Goal: Task Accomplishment & Management: Manage account settings

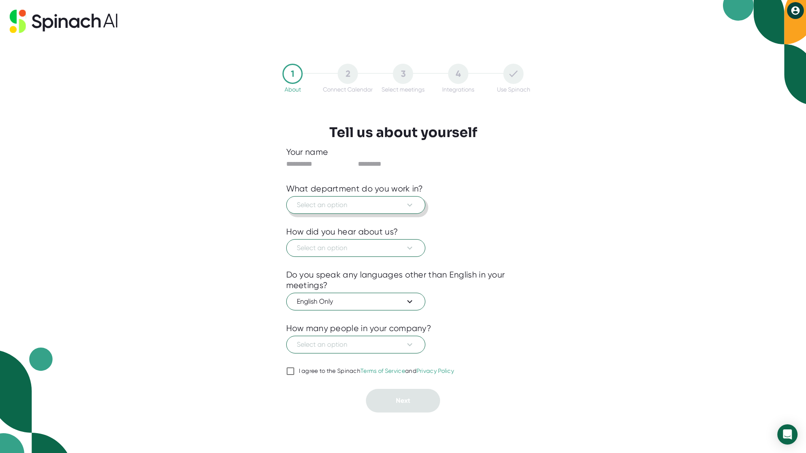
click at [412, 205] on icon at bounding box center [410, 205] width 10 height 10
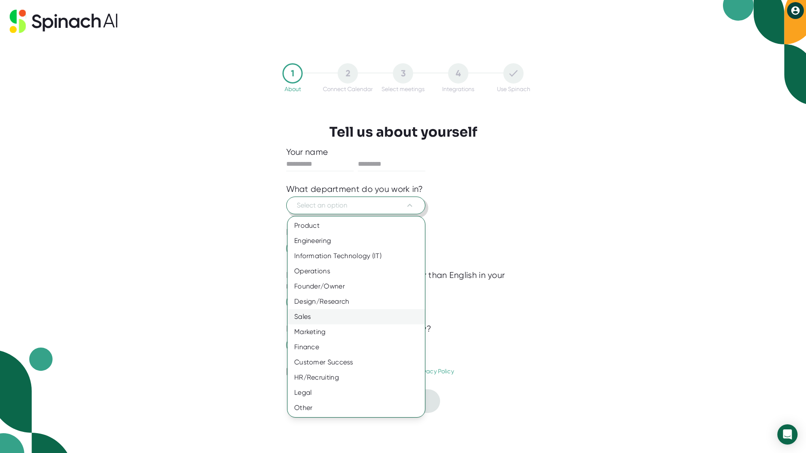
click at [349, 319] on div "Sales" at bounding box center [356, 316] width 137 height 15
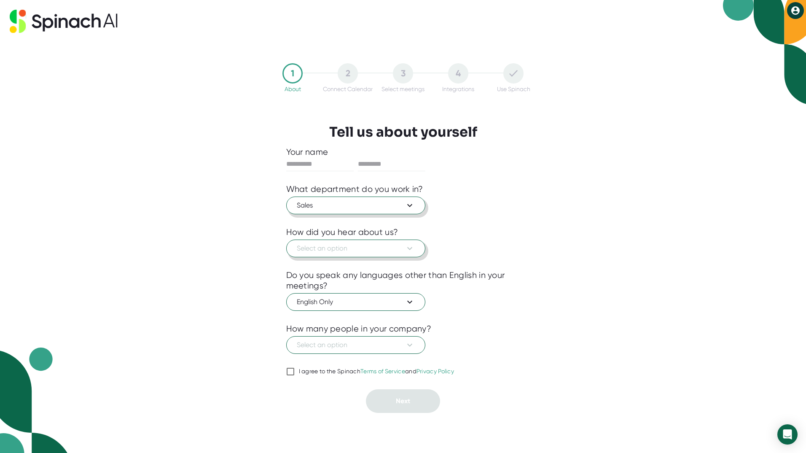
click at [406, 247] on icon at bounding box center [410, 248] width 10 height 10
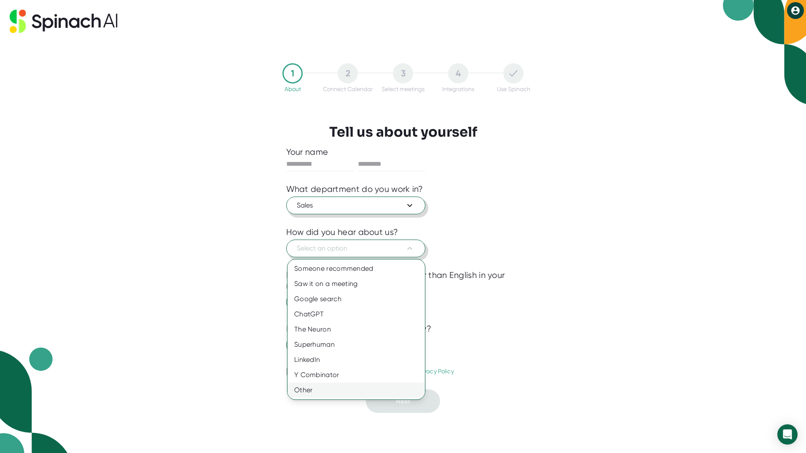
click at [348, 395] on div "Other" at bounding box center [356, 389] width 137 height 15
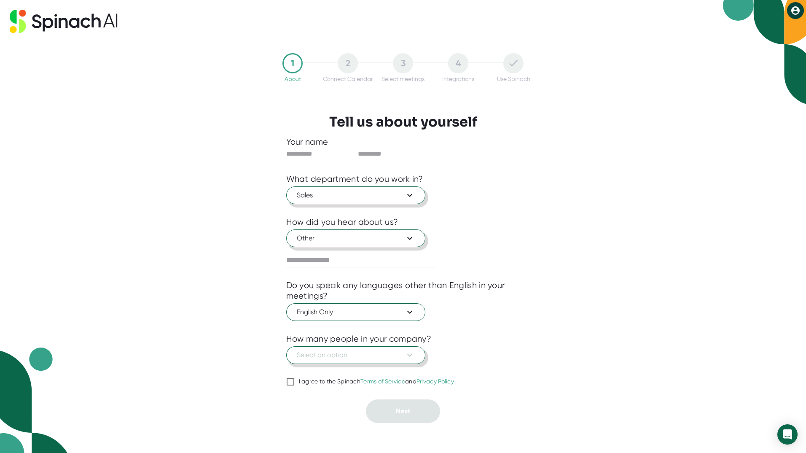
click at [419, 355] on button "Select an option" at bounding box center [355, 355] width 139 height 18
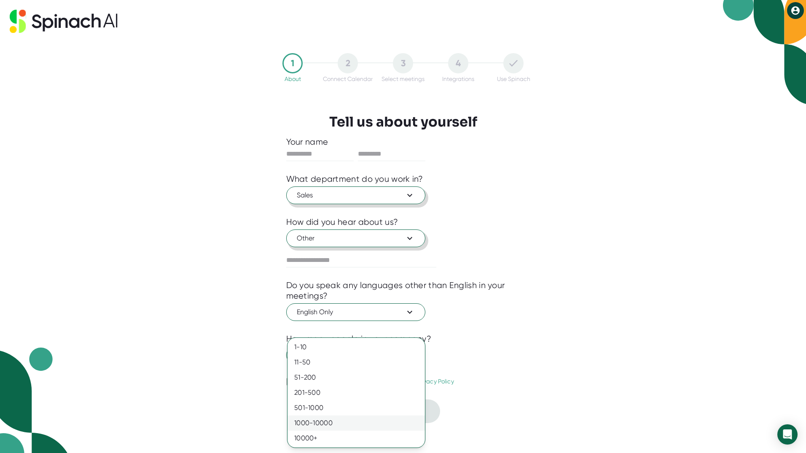
click at [387, 424] on div "1000-10000" at bounding box center [356, 422] width 137 height 15
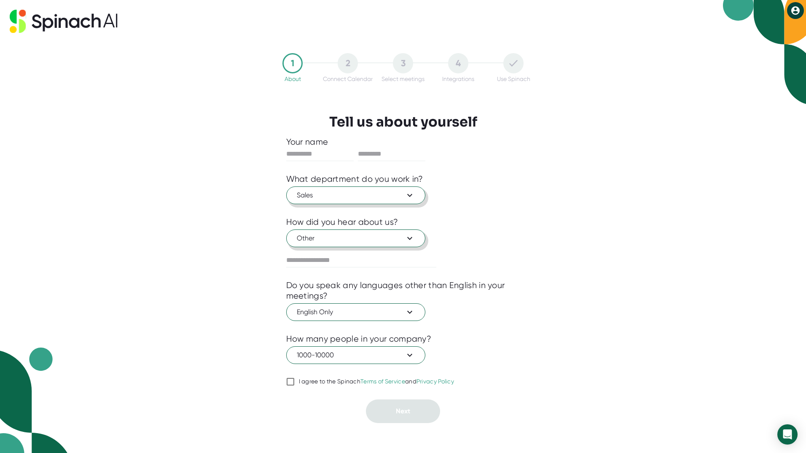
click at [290, 382] on input "I agree to the Spinach Terms of Service and Privacy Policy" at bounding box center [290, 381] width 8 height 10
checkbox input "true"
click at [375, 261] on input "text" at bounding box center [361, 259] width 150 height 13
type input "*******"
click at [573, 230] on div "1 About 2 Connect Calendar 3 Select meetings 4 Integrations Use Spinach Tell us…" at bounding box center [403, 226] width 806 height 453
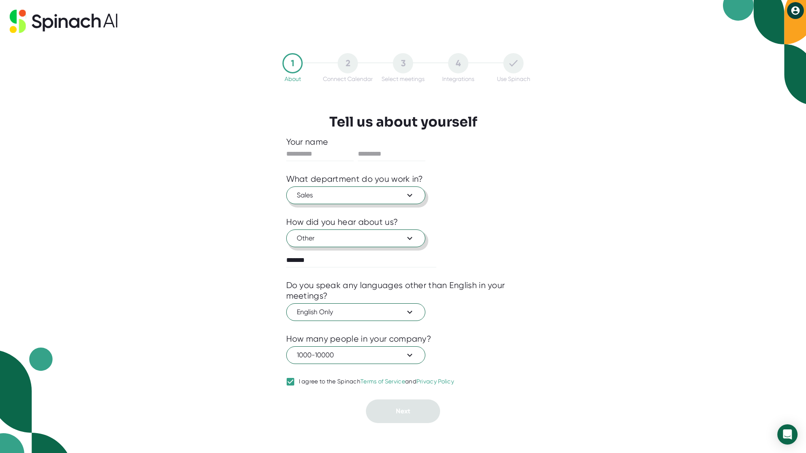
click at [210, 326] on div "1 About 2 Connect Calendar 3 Select meetings 4 Integrations Use Spinach Tell us…" at bounding box center [403, 226] width 806 height 453
click at [293, 379] on input "I agree to the Spinach Terms of Service and Privacy Policy" at bounding box center [290, 381] width 8 height 10
click at [291, 380] on input "I agree to the Spinach Terms of Service and Privacy Policy" at bounding box center [290, 381] width 8 height 10
checkbox input "true"
click at [325, 153] on input "text" at bounding box center [319, 153] width 67 height 13
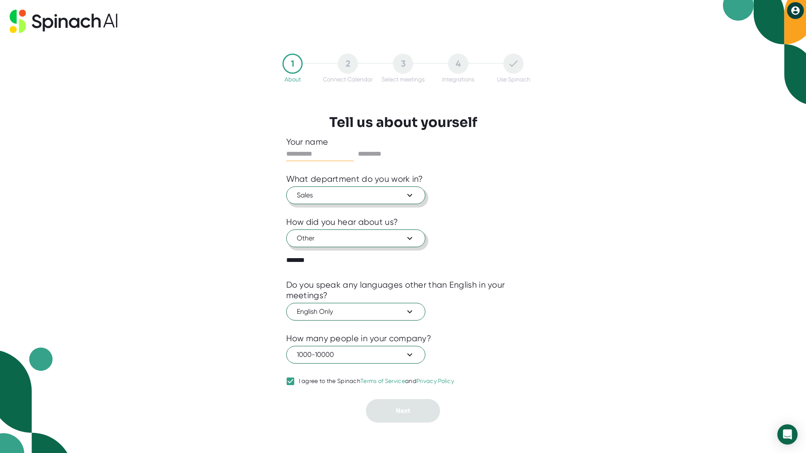
type input "******"
type input "*****"
click at [558, 231] on div "1 About 2 Connect Calendar 3 Select meetings 4 Integrations Use Spinach Tell us…" at bounding box center [403, 226] width 806 height 453
click at [427, 411] on button "Next" at bounding box center [403, 411] width 74 height 24
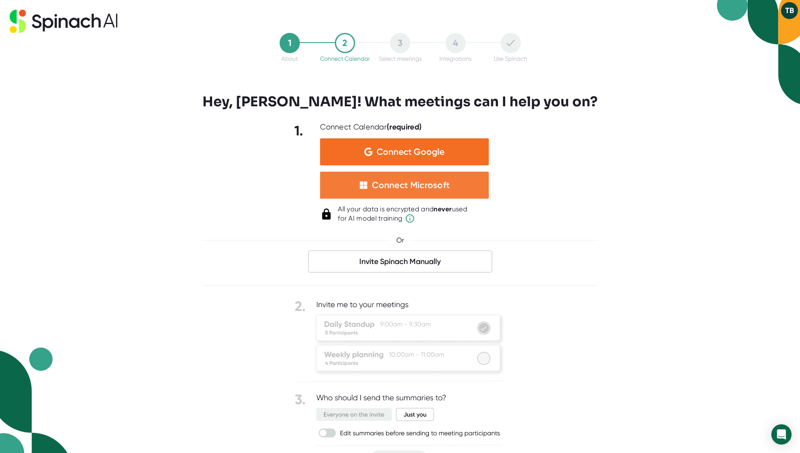
click at [449, 183] on div "Connect Microsoft" at bounding box center [411, 185] width 78 height 11
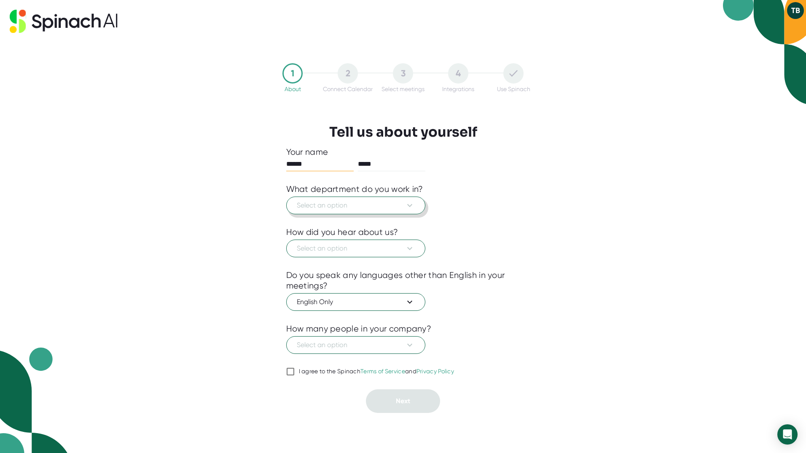
click at [362, 205] on span "Select an option" at bounding box center [356, 205] width 118 height 10
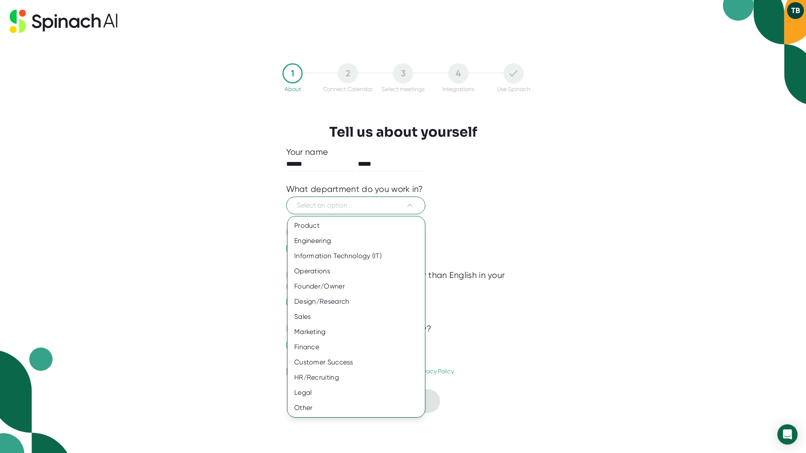
click at [586, 163] on div at bounding box center [403, 226] width 806 height 453
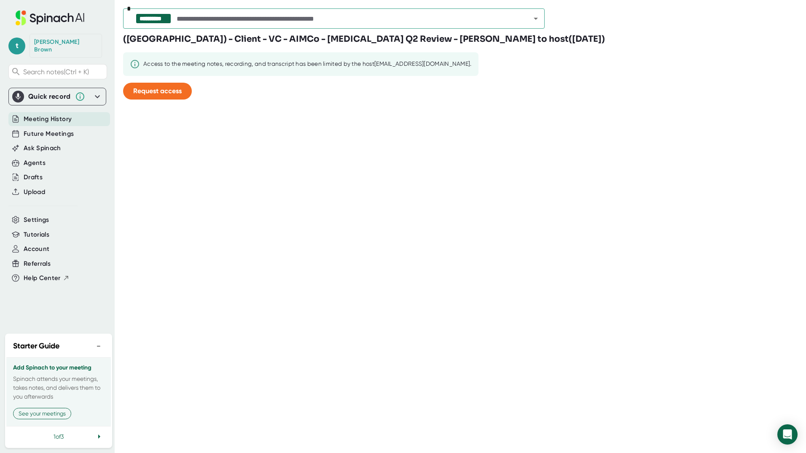
click at [73, 113] on div "Meeting History" at bounding box center [59, 119] width 102 height 14
click at [67, 129] on span "Future Meetings" at bounding box center [49, 134] width 50 height 10
